Goal: Browse casually

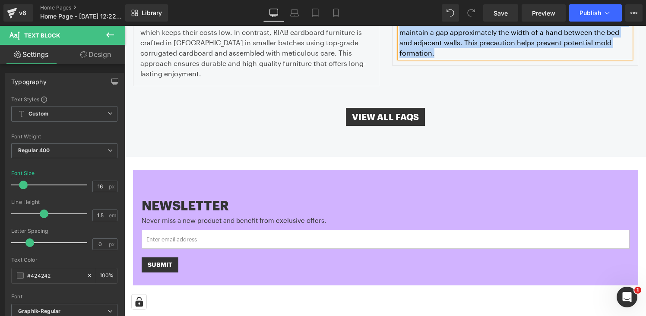
scroll to position [1841, 0]
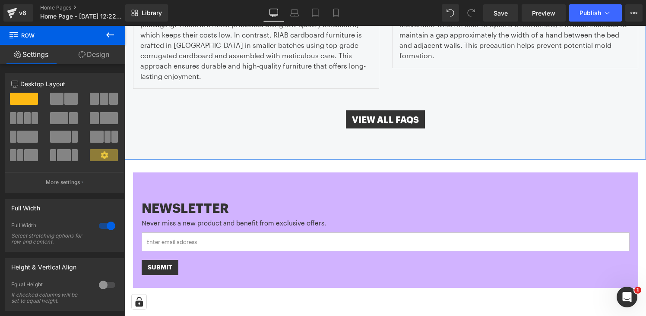
click at [99, 60] on link "Design" at bounding box center [94, 54] width 63 height 19
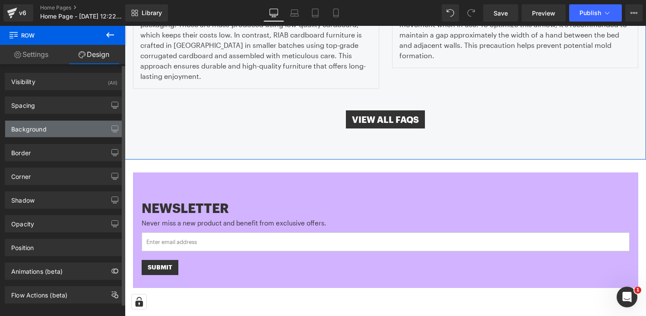
click at [70, 129] on div "Background" at bounding box center [64, 129] width 118 height 16
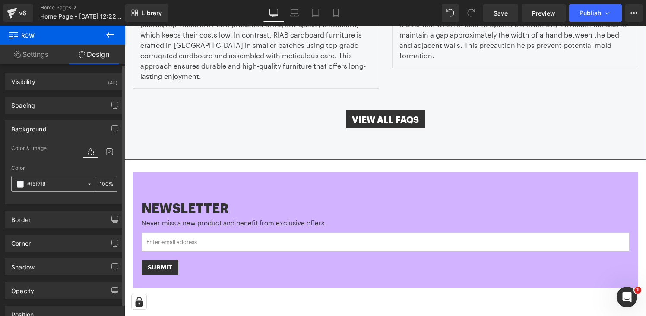
click at [63, 184] on input "#f5f7f8" at bounding box center [54, 184] width 55 height 9
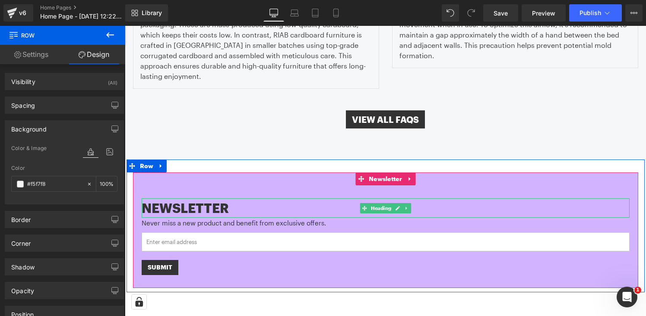
click at [193, 201] on strong "NEWSLETTER" at bounding box center [185, 208] width 87 height 15
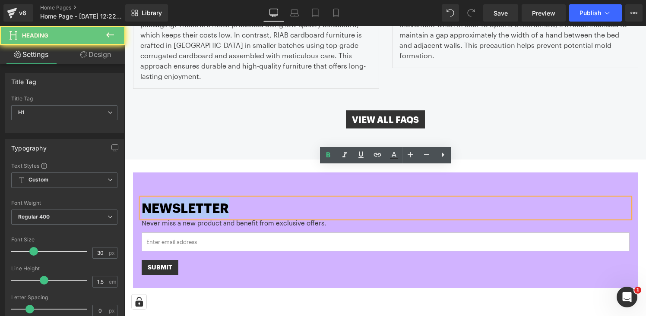
click at [193, 201] on strong "NEWSLETTER" at bounding box center [185, 208] width 87 height 15
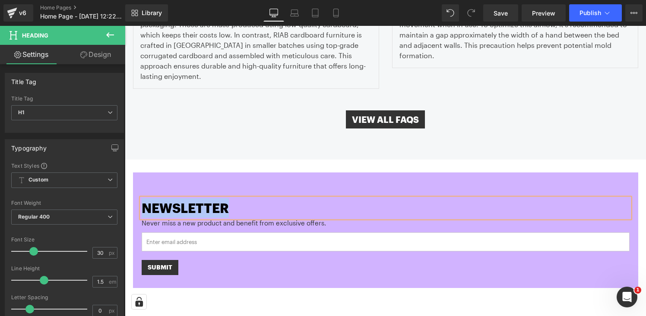
click at [195, 201] on strong "NEWSLETTER" at bounding box center [185, 208] width 87 height 15
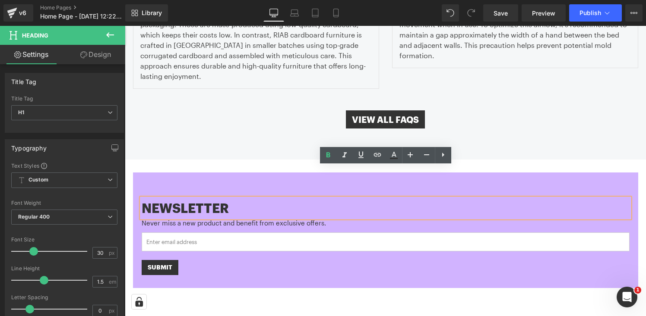
click at [125, 26] on div at bounding box center [125, 26] width 0 height 0
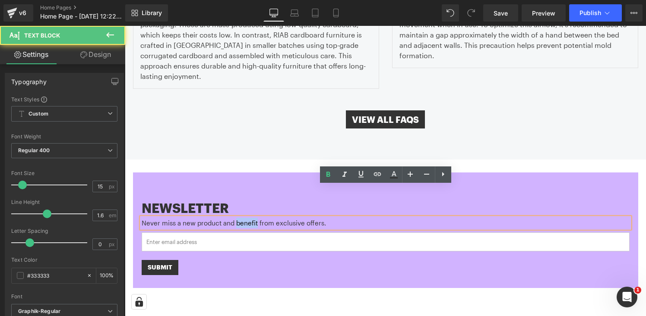
click at [234, 218] on p "Never miss a new product and benefit from exclusive offers." at bounding box center [386, 223] width 488 height 10
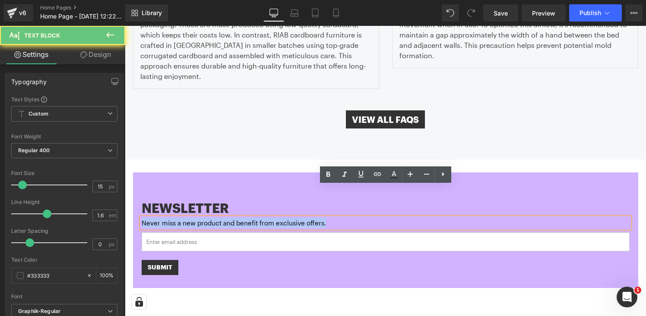
click at [234, 218] on p "Never miss a new product and benefit from exclusive offers." at bounding box center [386, 223] width 488 height 10
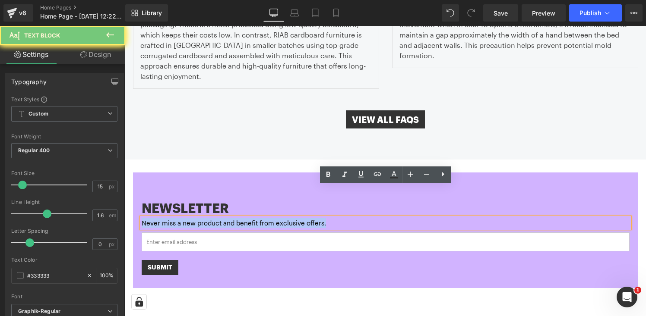
copy p "Never miss a new product and benefit from exclusive offers."
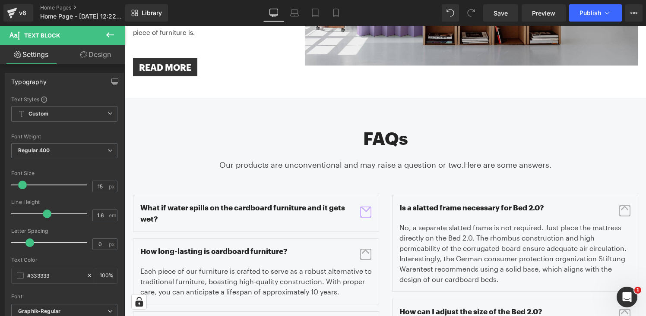
scroll to position [1325, 0]
